Goal: Navigation & Orientation: Find specific page/section

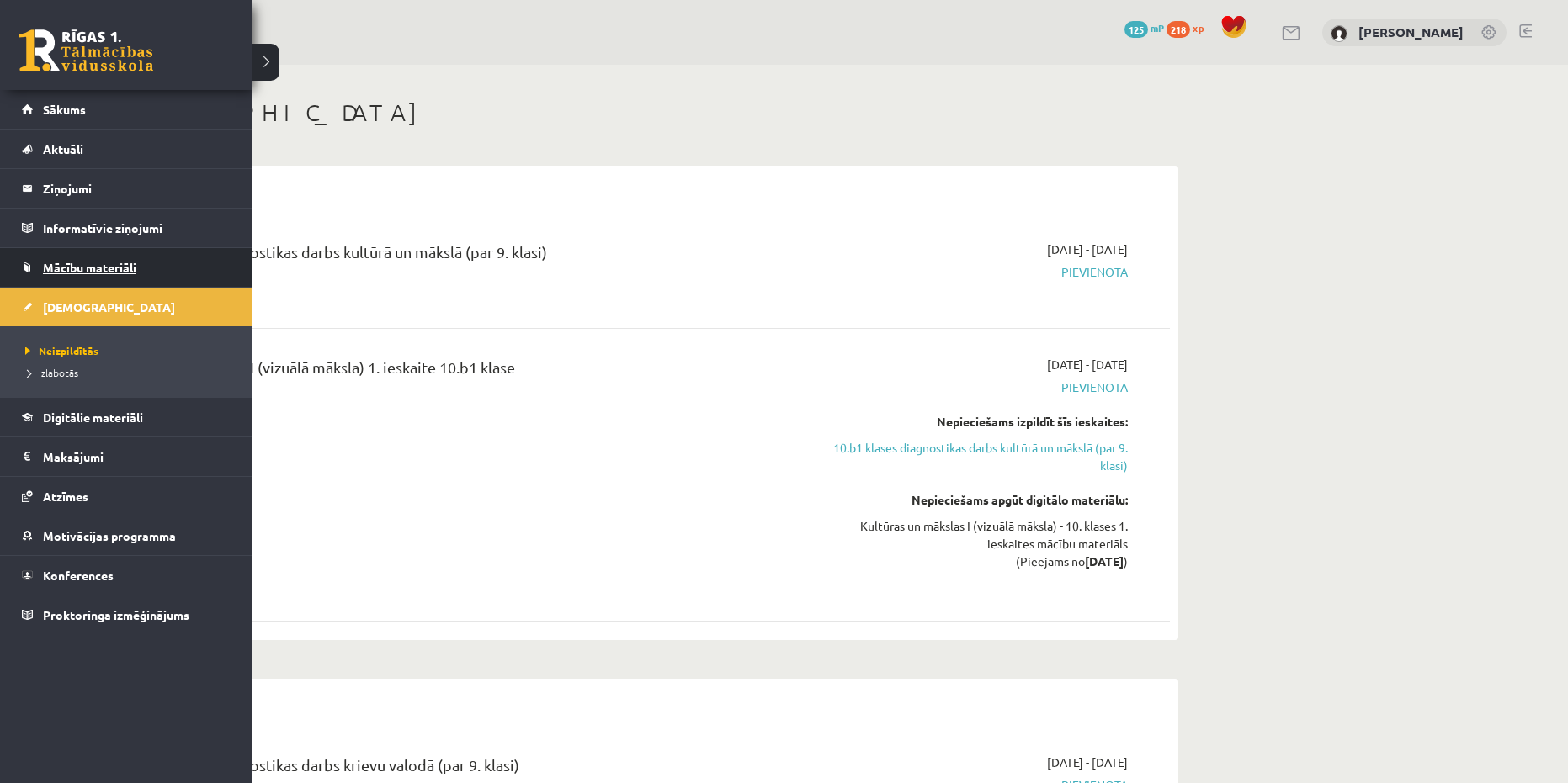
click at [53, 266] on span "Mācību materiāli" at bounding box center [89, 267] width 93 height 15
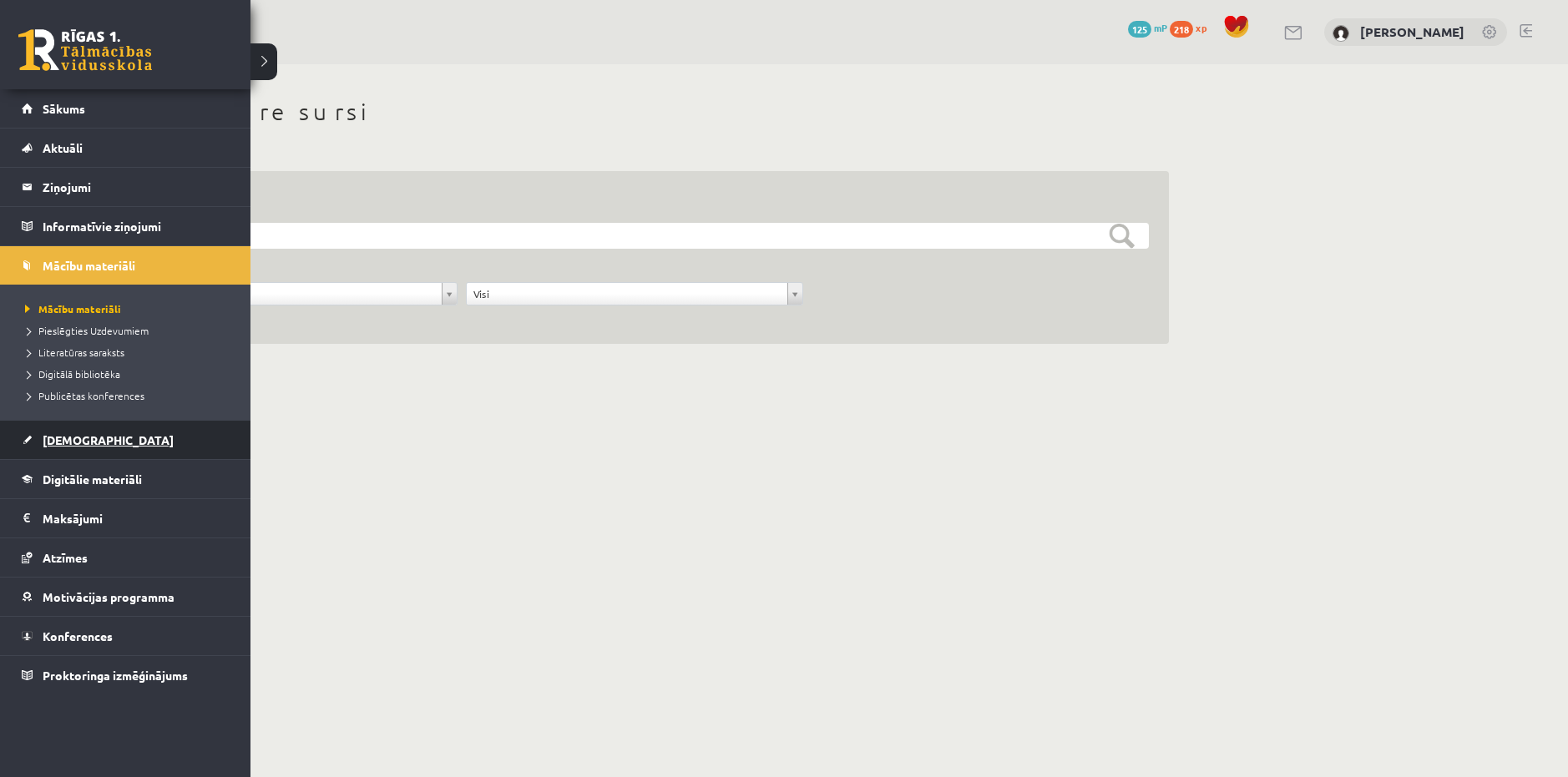
click at [95, 432] on link "[DEMOGRAPHIC_DATA]" at bounding box center [125, 440] width 208 height 38
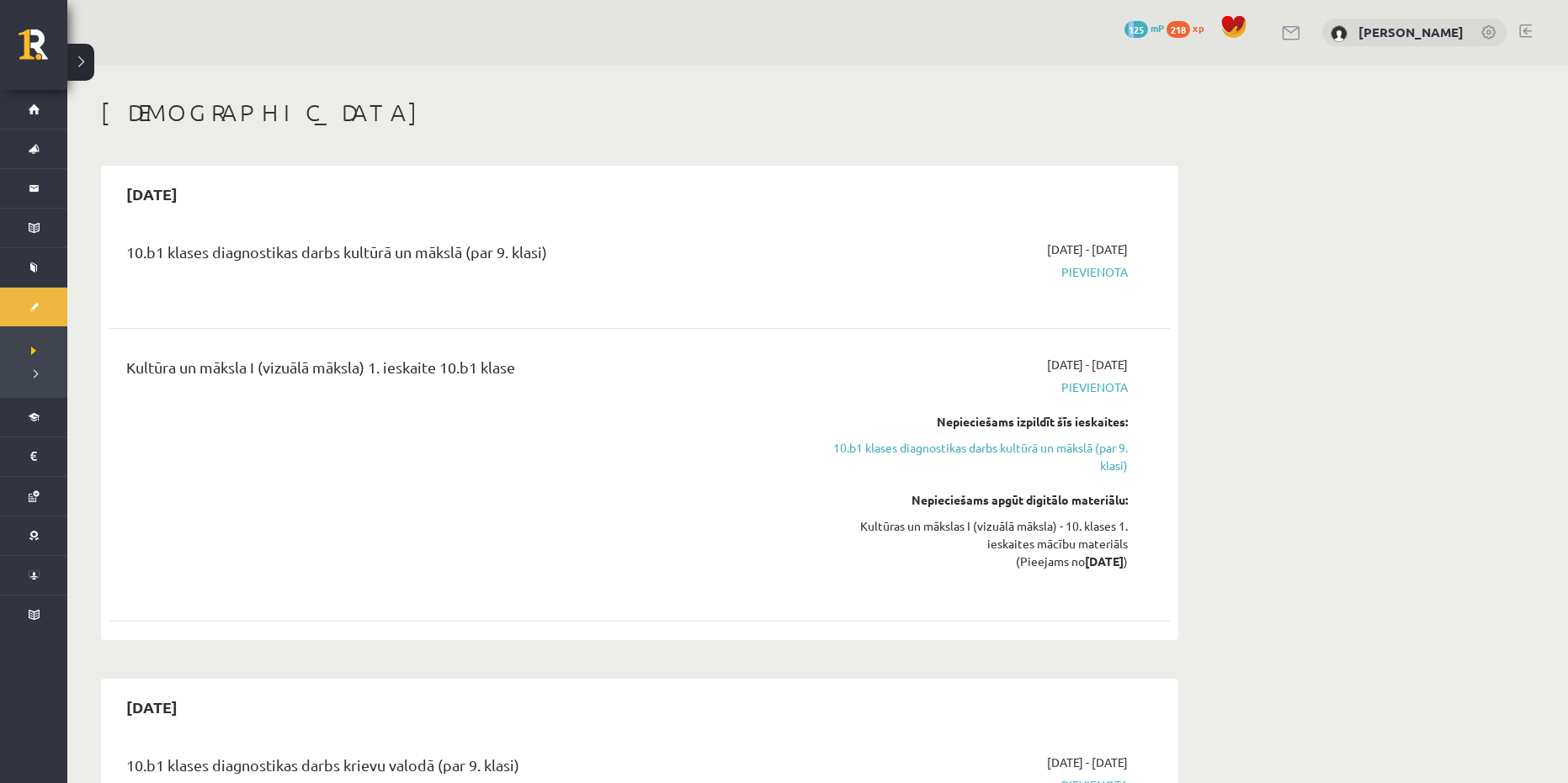
drag, startPoint x: 1136, startPoint y: 26, endPoint x: 1123, endPoint y: 35, distance: 15.8
click at [1116, 37] on div "0 Dāvanas 125 mP 218 xp [PERSON_NAME]" at bounding box center [818, 32] width 1501 height 64
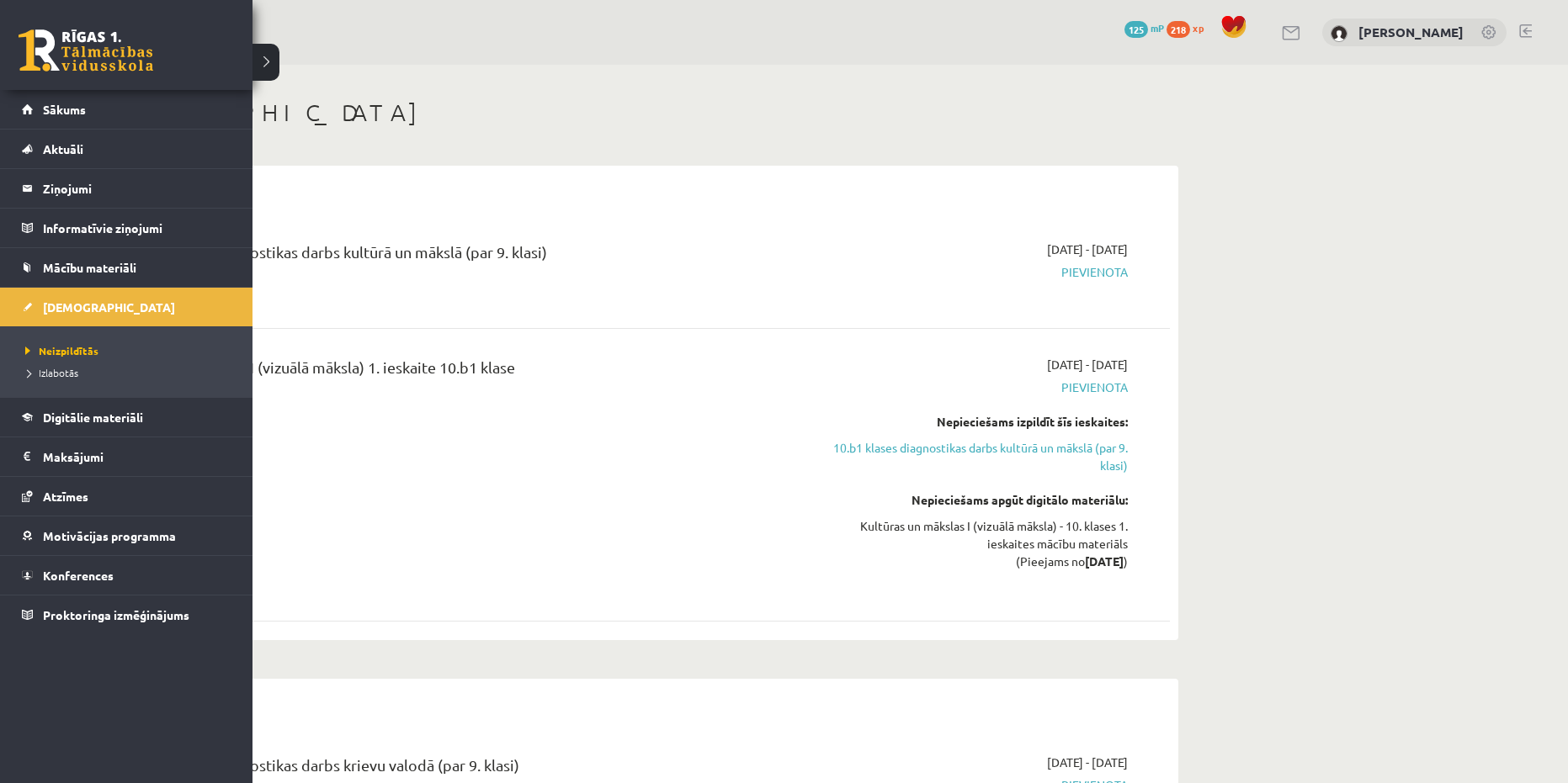
click at [35, 56] on link at bounding box center [86, 51] width 135 height 42
